Goal: Entertainment & Leisure: Consume media (video, audio)

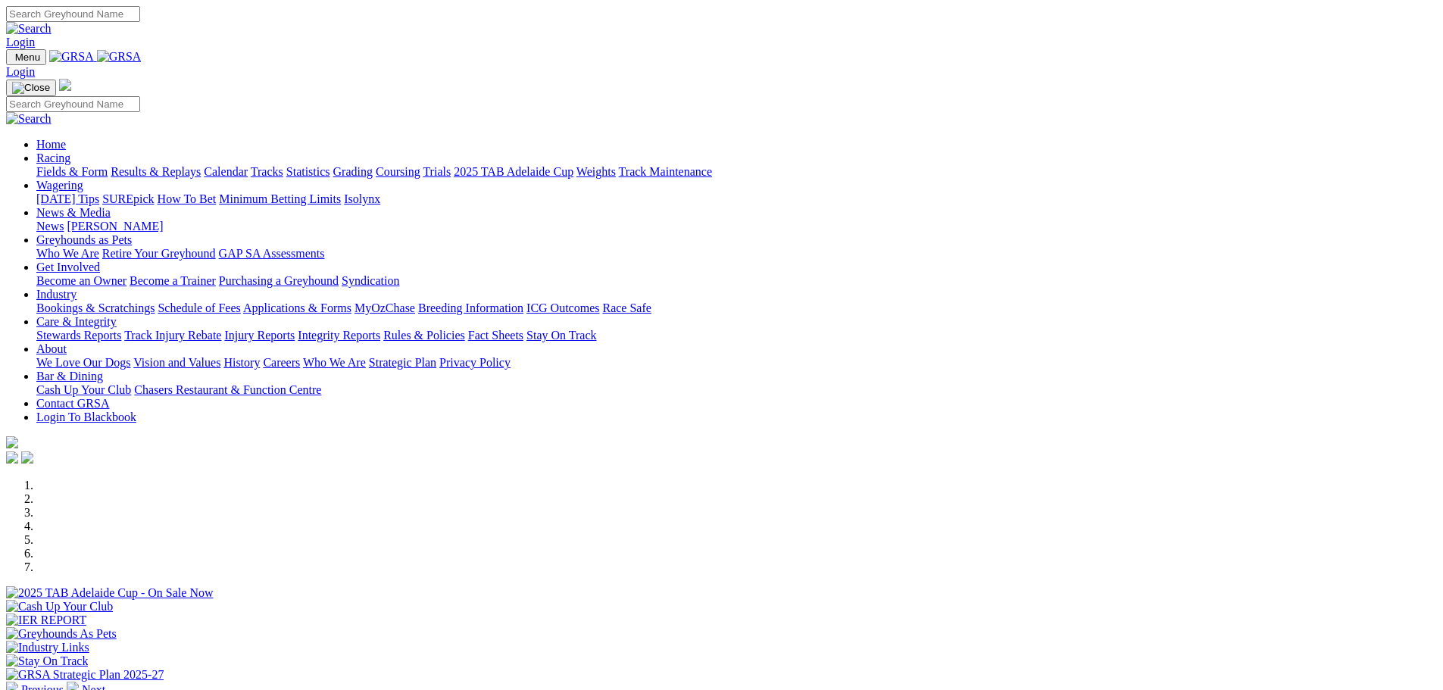
click at [140, 21] on input "Search" at bounding box center [73, 14] width 134 height 16
paste input "Zipping [PERSON_NAME]"
type input "Zipping [PERSON_NAME]"
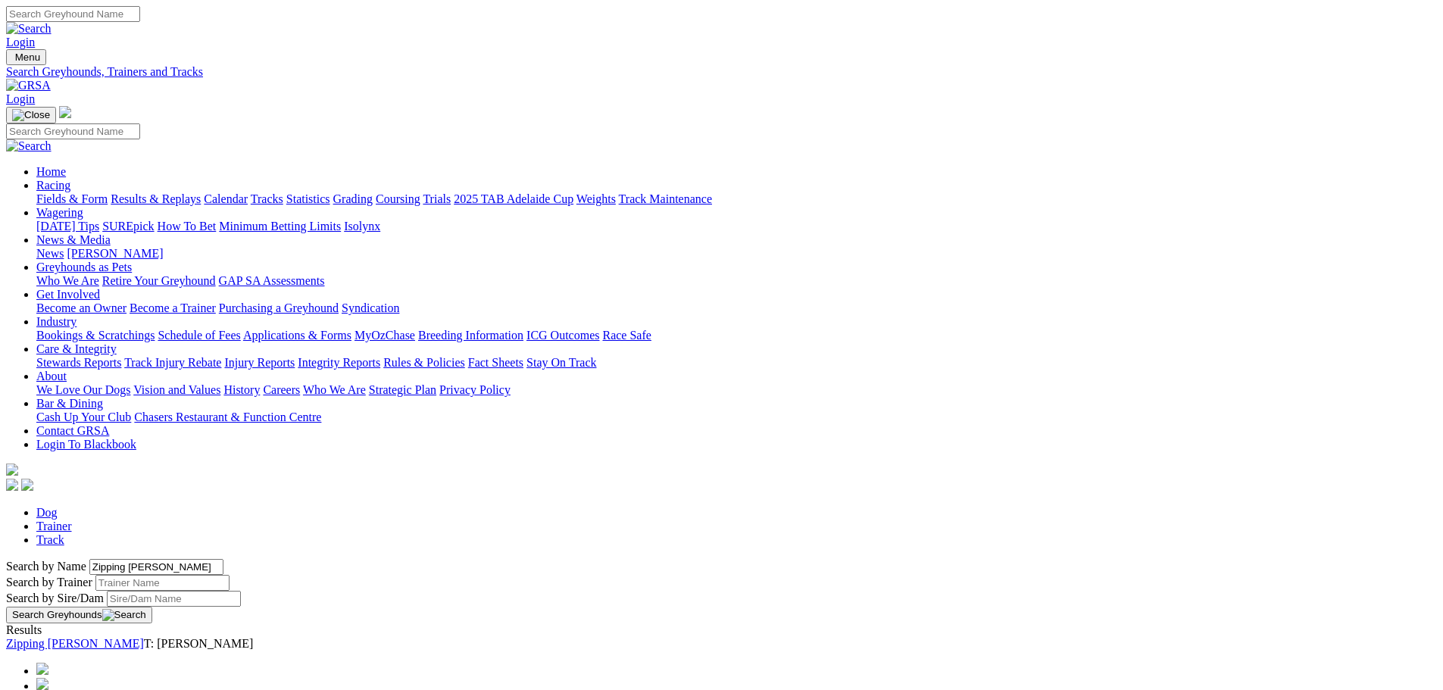
click at [144, 637] on link "Zipping [PERSON_NAME]" at bounding box center [75, 643] width 138 height 13
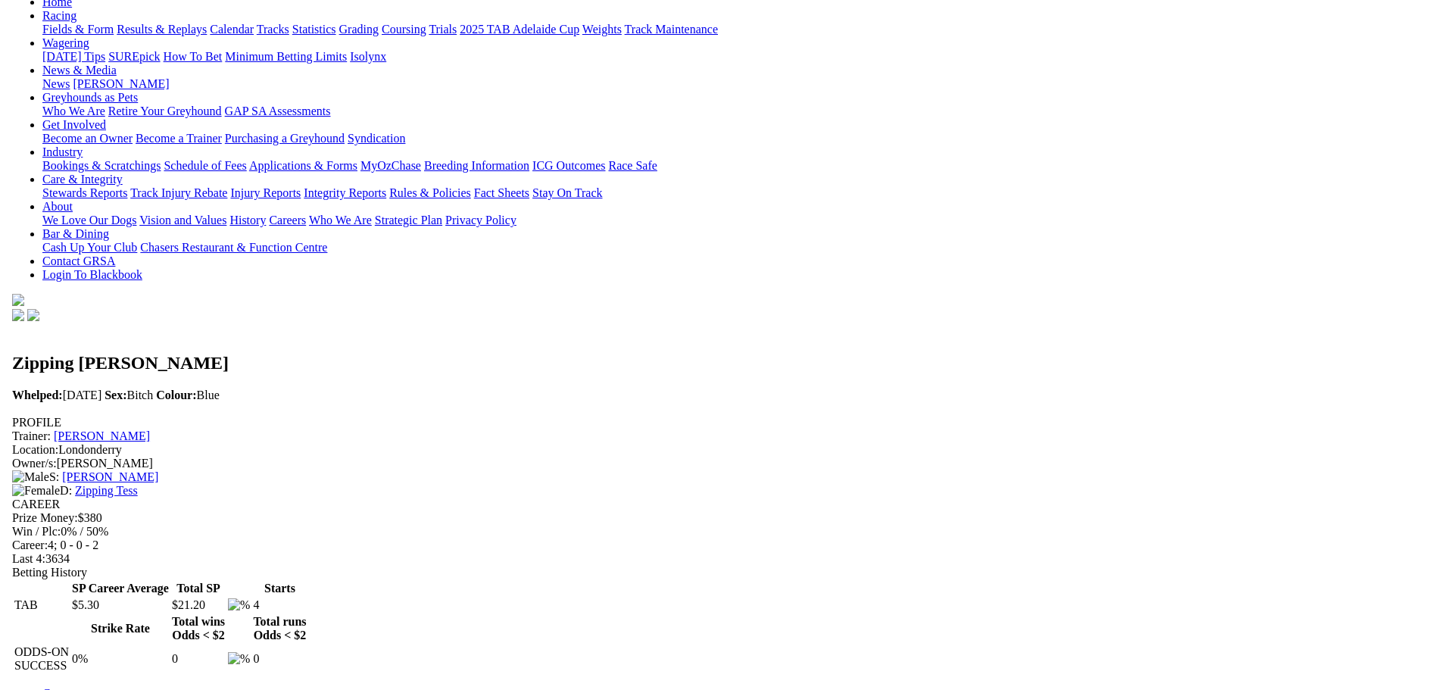
scroll to position [227, 0]
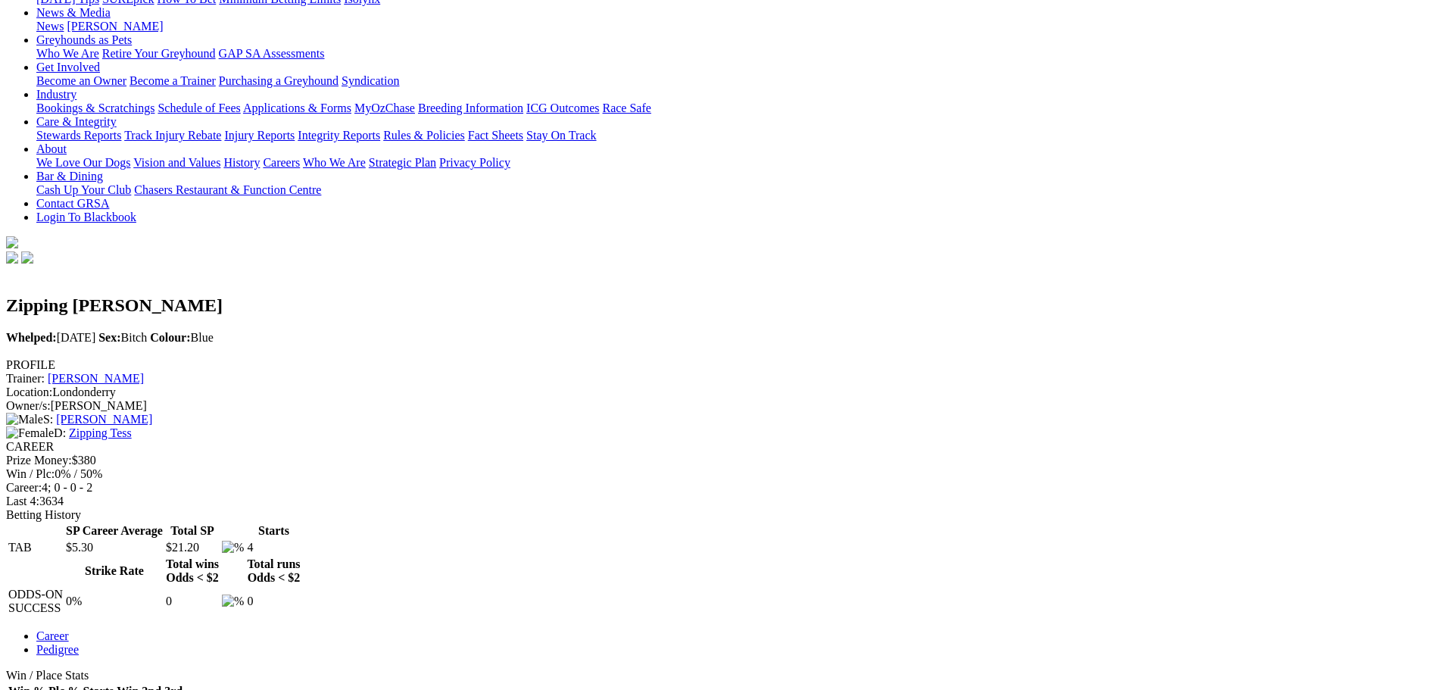
drag, startPoint x: 638, startPoint y: 301, endPoint x: 669, endPoint y: 300, distance: 30.3
